Goal: Transaction & Acquisition: Purchase product/service

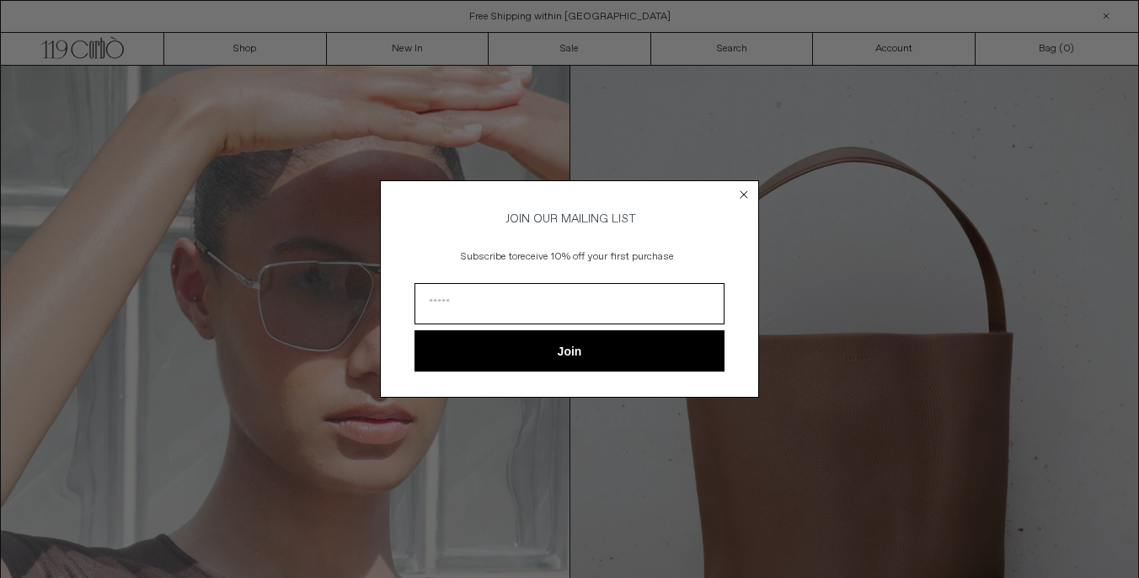
click at [741, 193] on icon "Close dialog" at bounding box center [744, 194] width 7 height 7
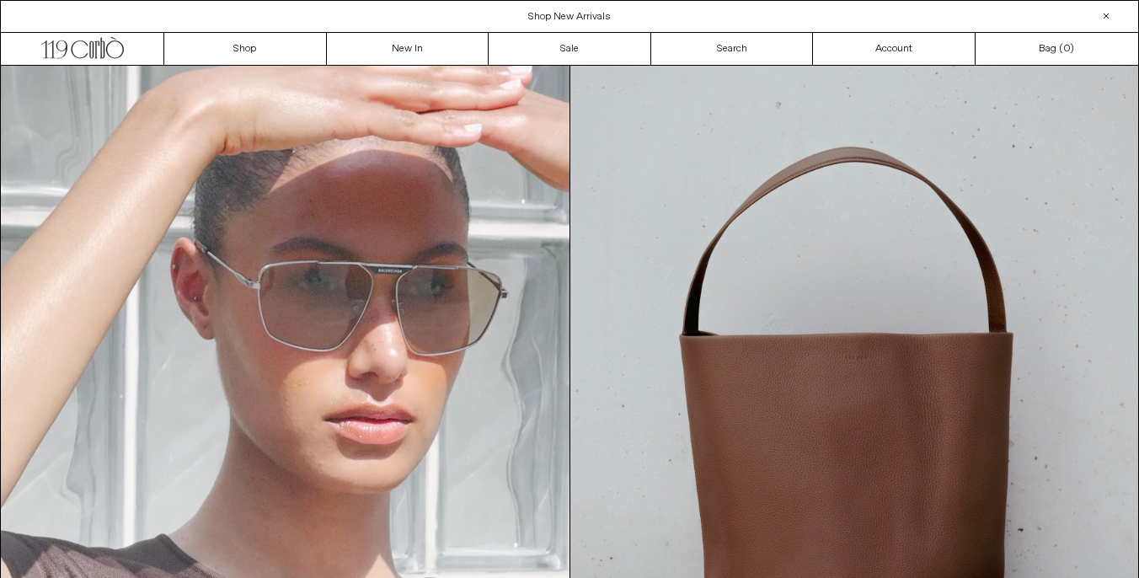
click at [608, 32] on header "Menu .cls-1, .cls-2 { fill: #231f20; stroke: #231f20; stroke-miterlimit: 10; st…" at bounding box center [569, 49] width 1139 height 34
click at [608, 44] on link "Sale" at bounding box center [570, 49] width 163 height 32
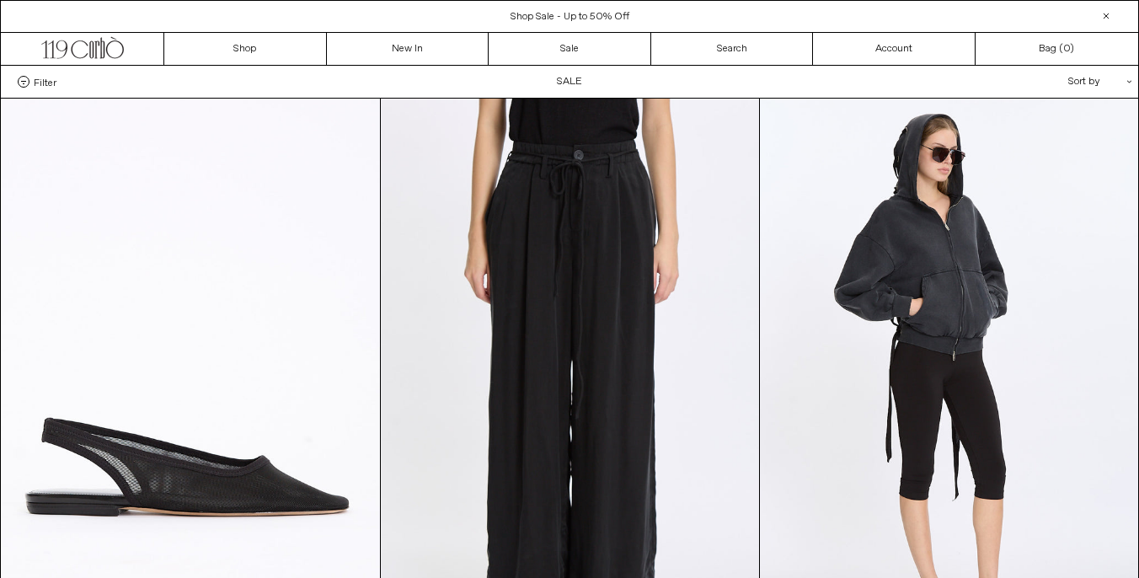
click at [1079, 83] on div "Sort by .cls-1{fill:#231f20}" at bounding box center [1046, 82] width 152 height 32
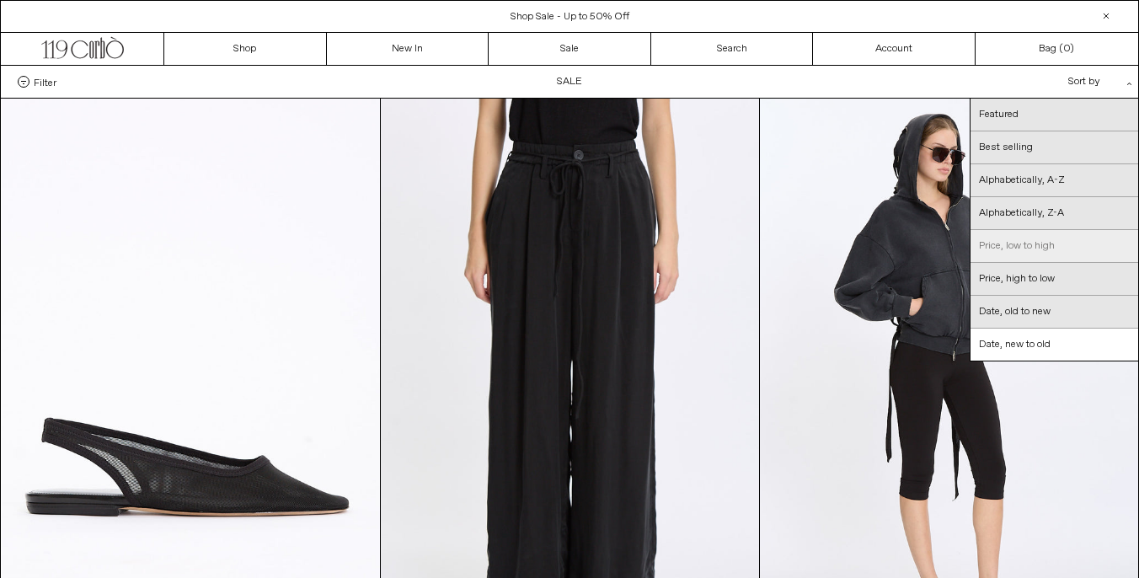
click at [1031, 240] on link "Price, low to high" at bounding box center [1055, 246] width 168 height 33
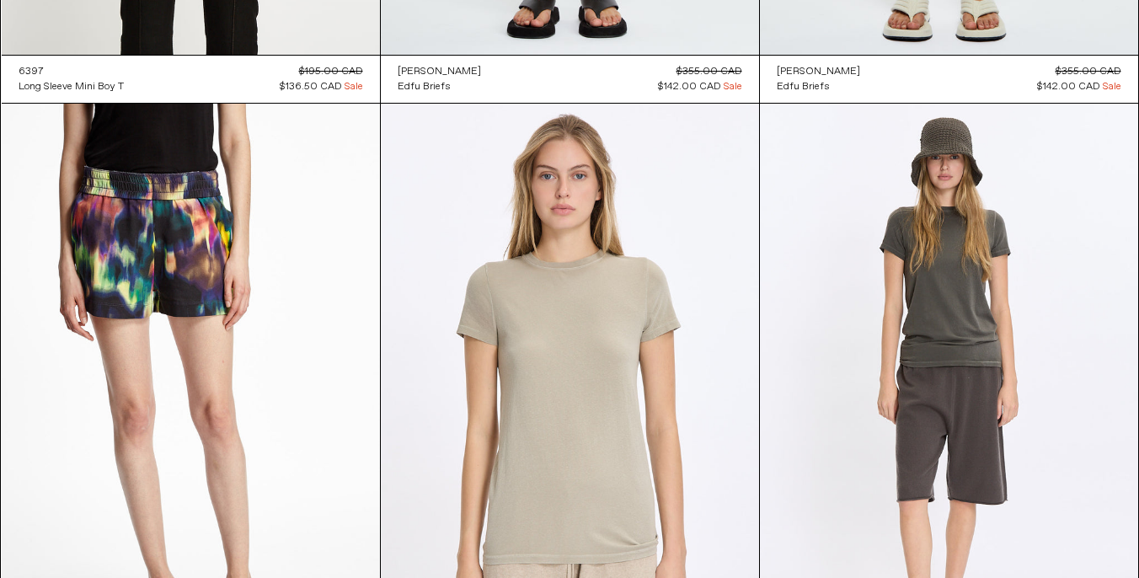
scroll to position [1229, 0]
